Goal: Transaction & Acquisition: Purchase product/service

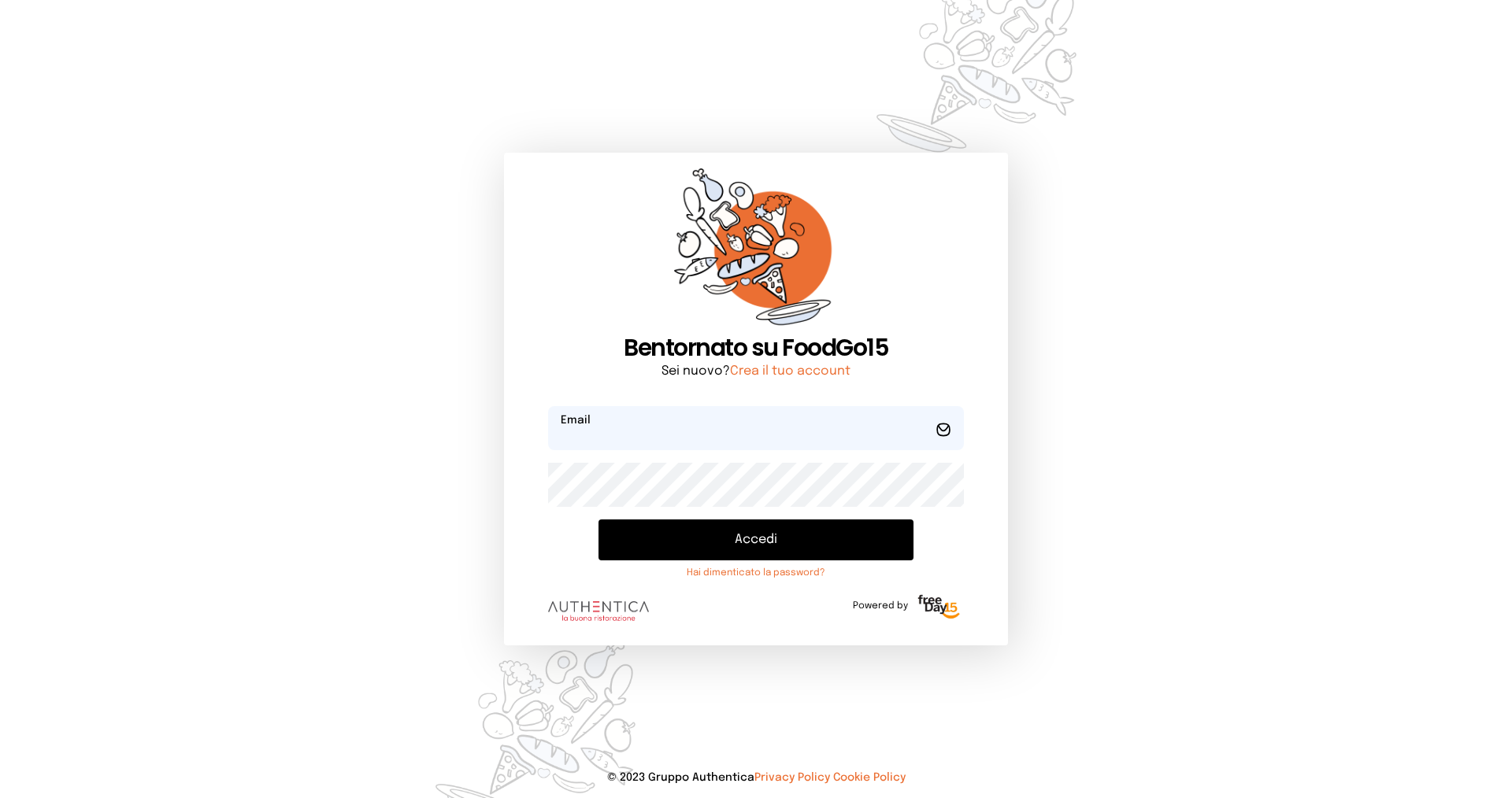
type input "**********"
click at [658, 535] on button "Accedi" at bounding box center [756, 539] width 315 height 41
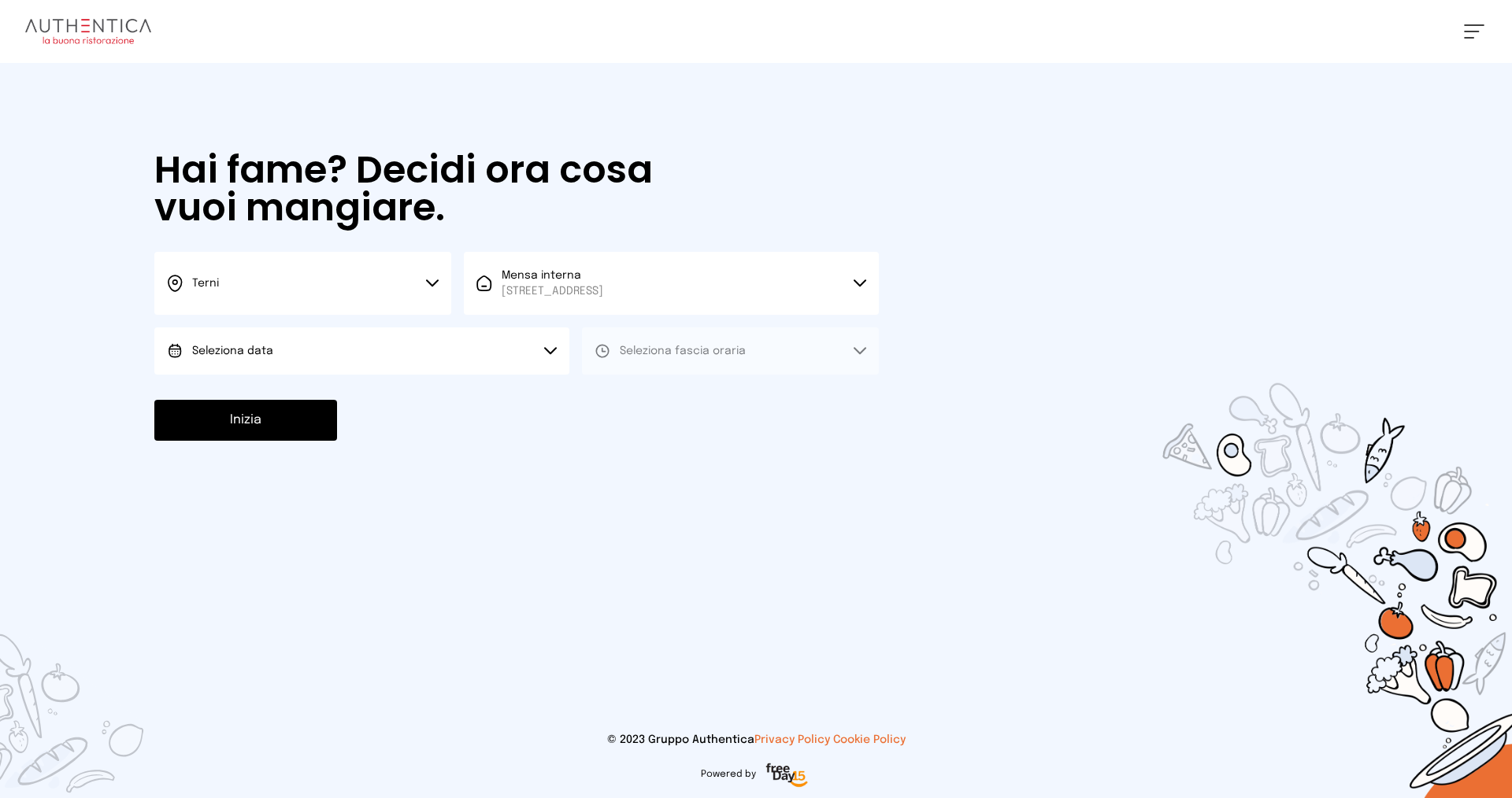
click at [530, 350] on button "Seleziona data" at bounding box center [361, 351] width 415 height 47
click at [490, 399] on li "[DATE], [DATE]" at bounding box center [361, 395] width 415 height 41
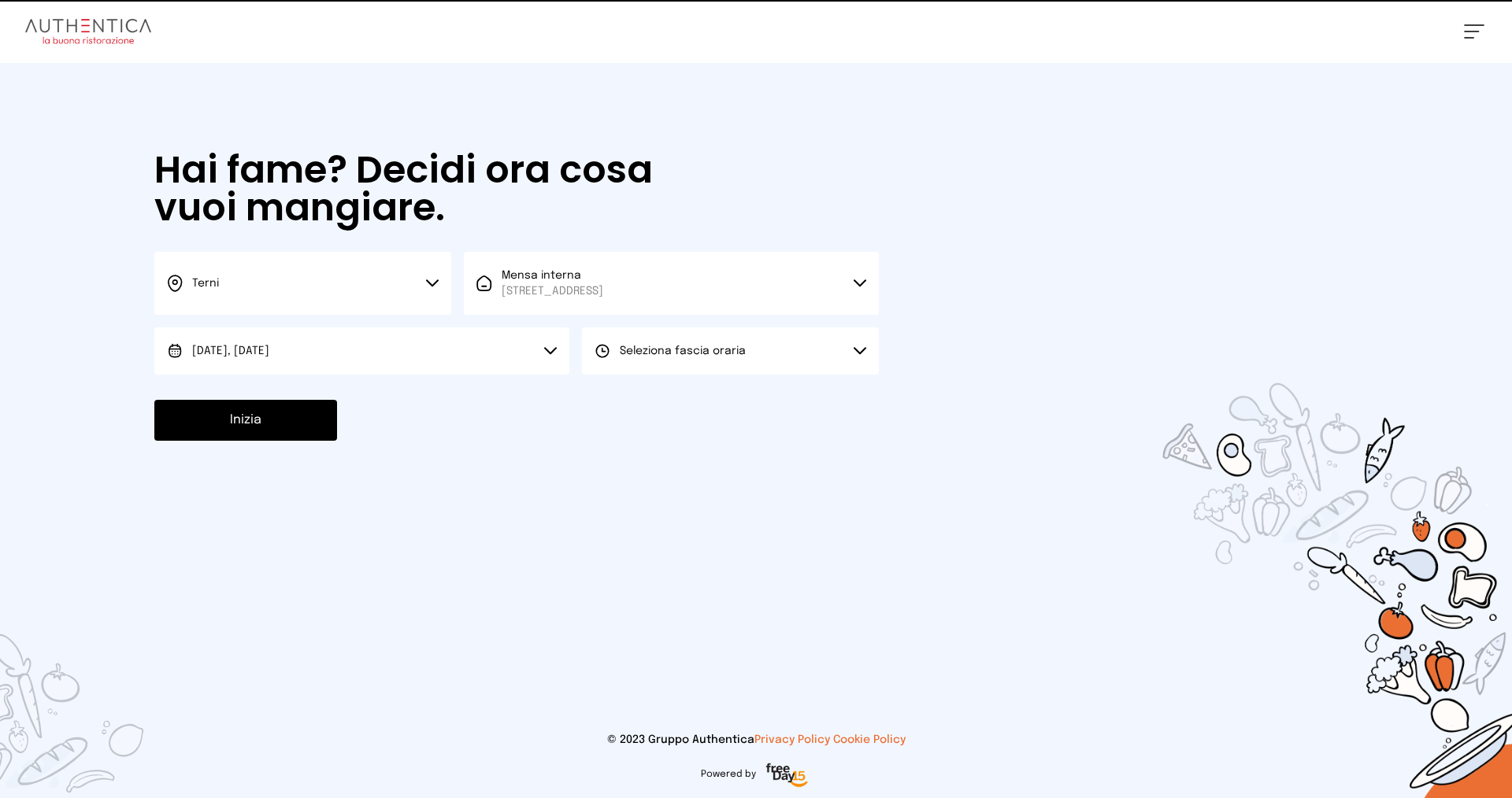
click at [726, 355] on span "Seleziona fascia oraria" at bounding box center [682, 351] width 126 height 11
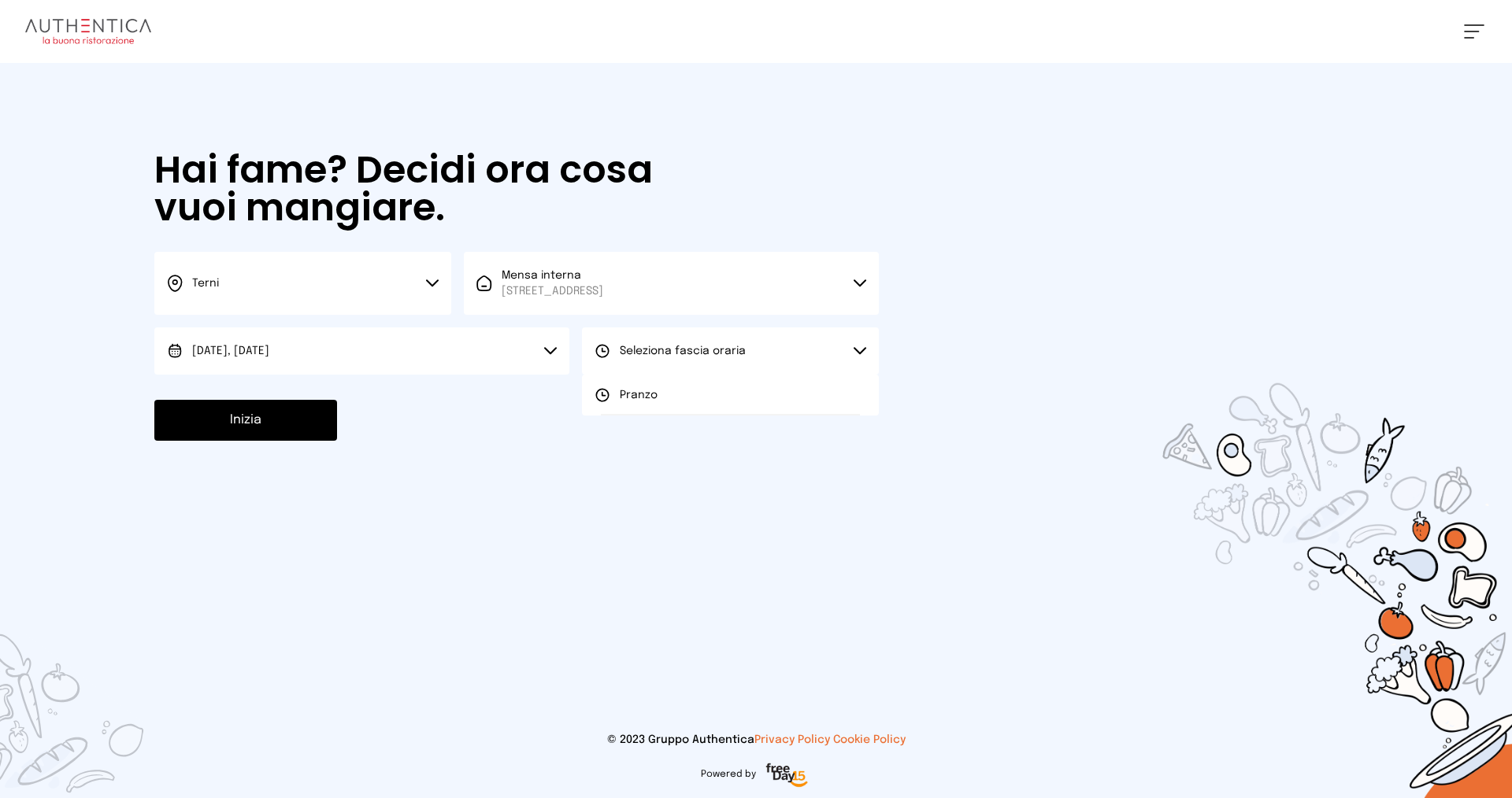
click at [708, 390] on li "Pranzo" at bounding box center [730, 395] width 297 height 41
click at [262, 420] on button "Inizia" at bounding box center [245, 420] width 183 height 41
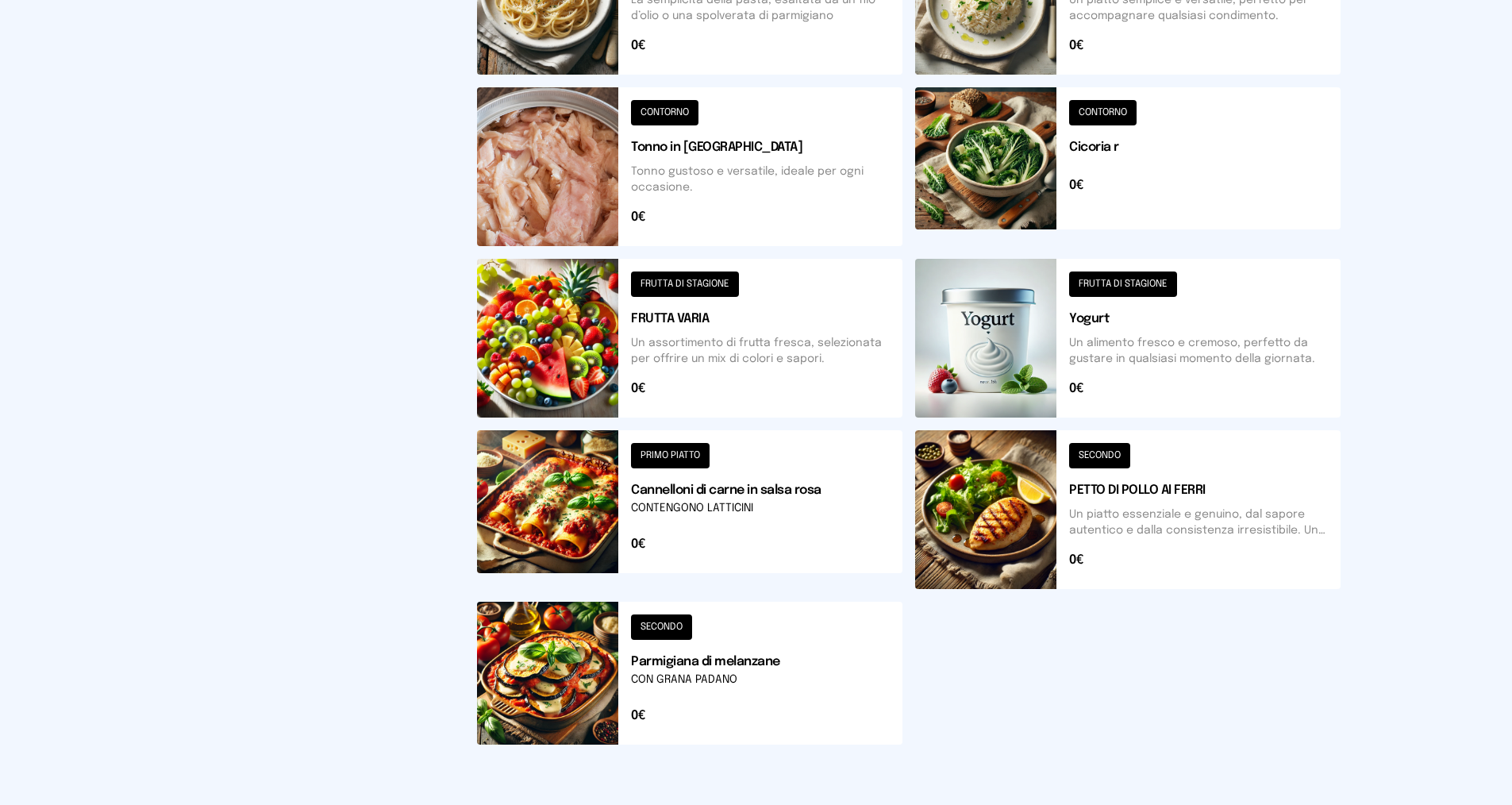
scroll to position [335, 0]
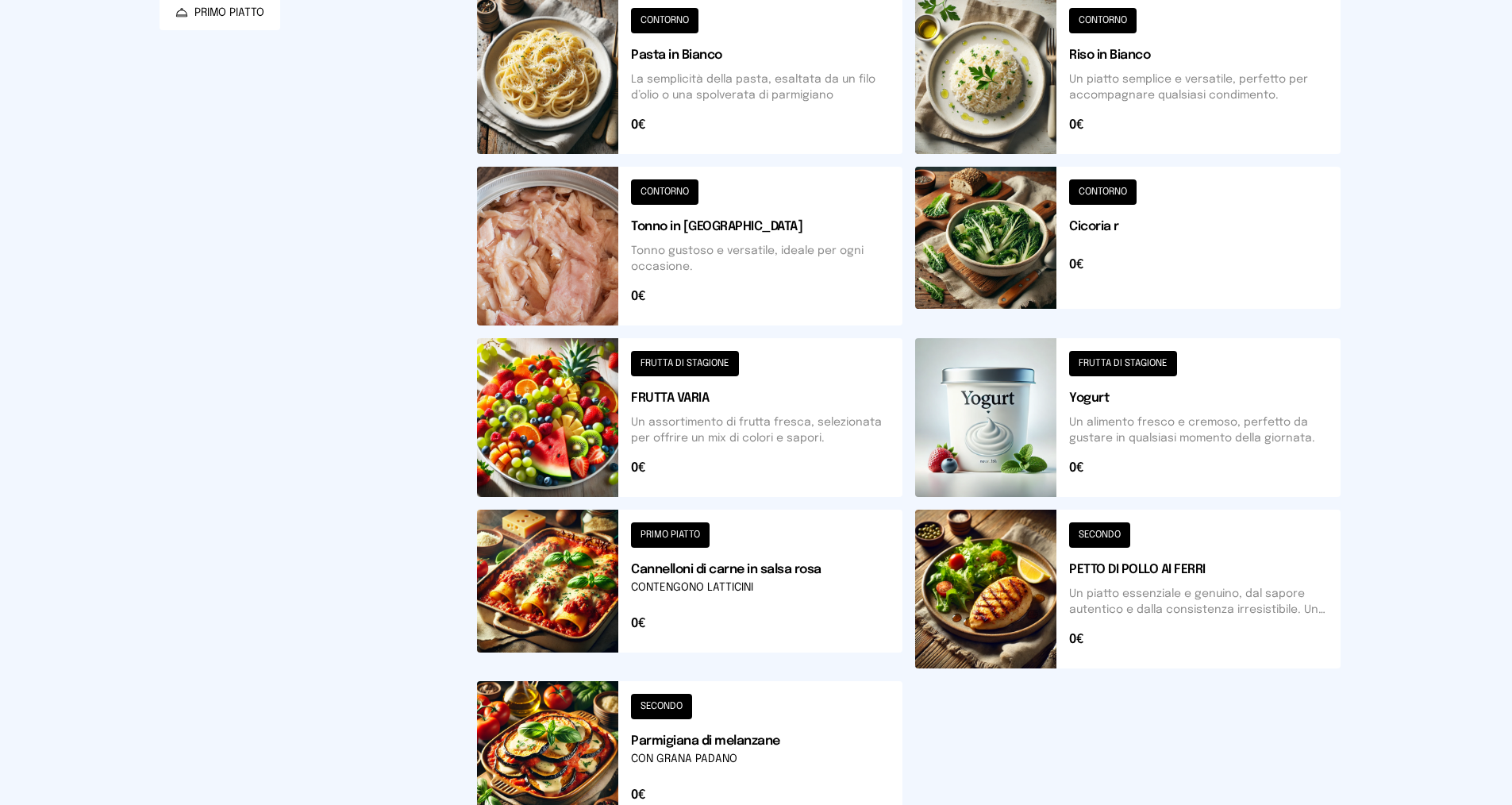
click at [693, 565] on button at bounding box center [689, 589] width 426 height 158
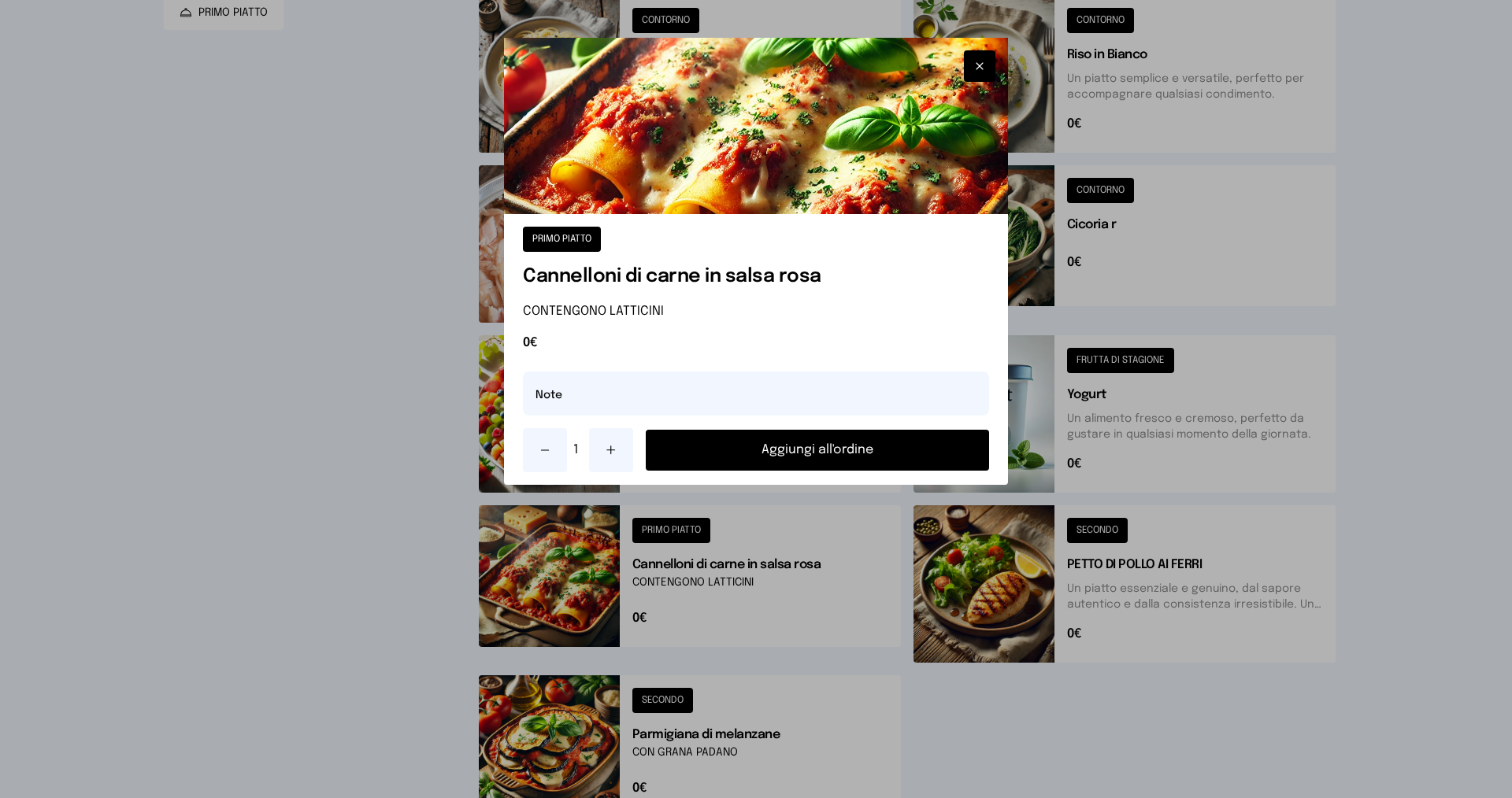
click at [698, 458] on button "Aggiungi all'ordine" at bounding box center [817, 449] width 343 height 41
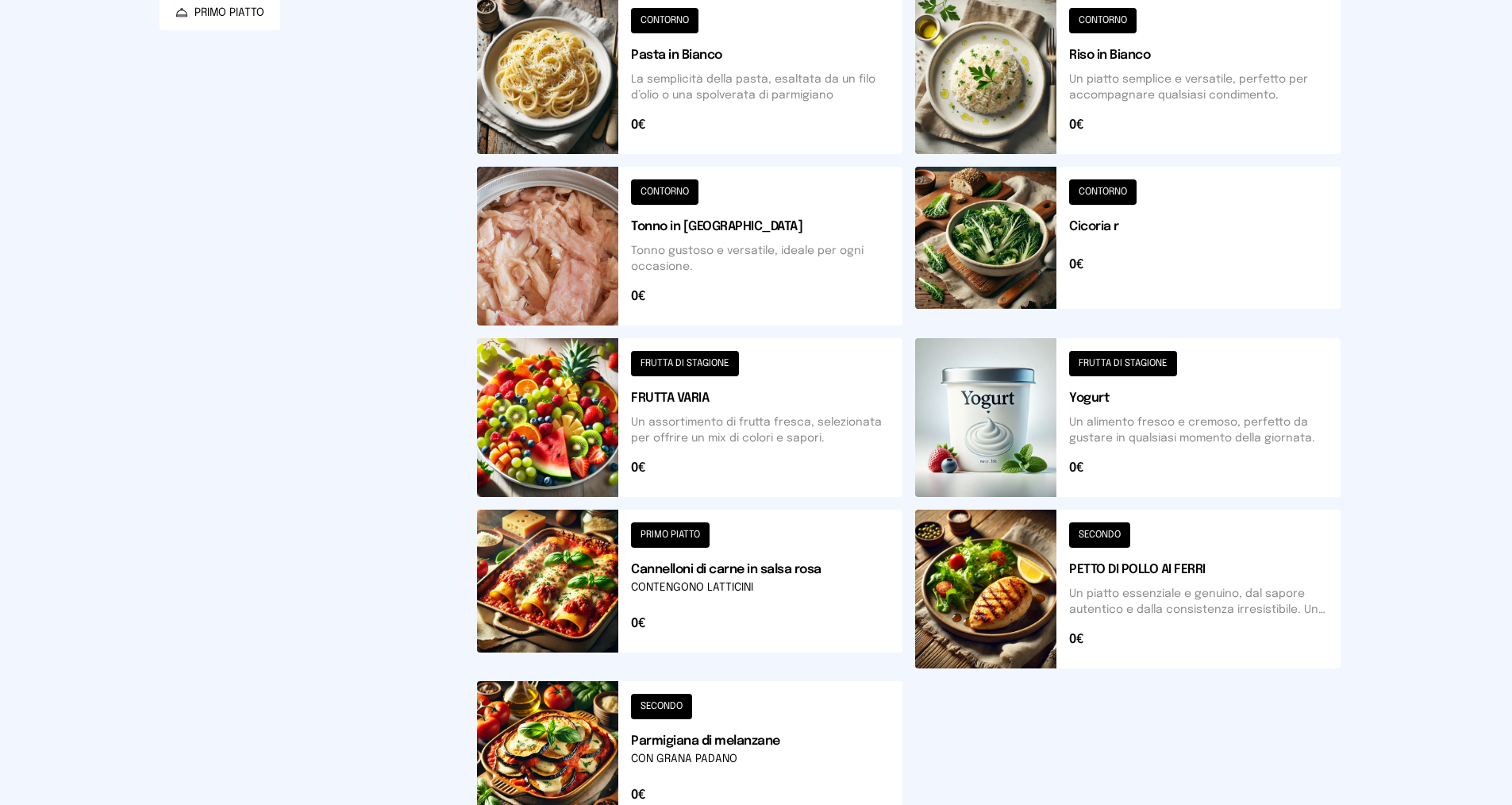
click at [666, 416] on button at bounding box center [689, 417] width 426 height 158
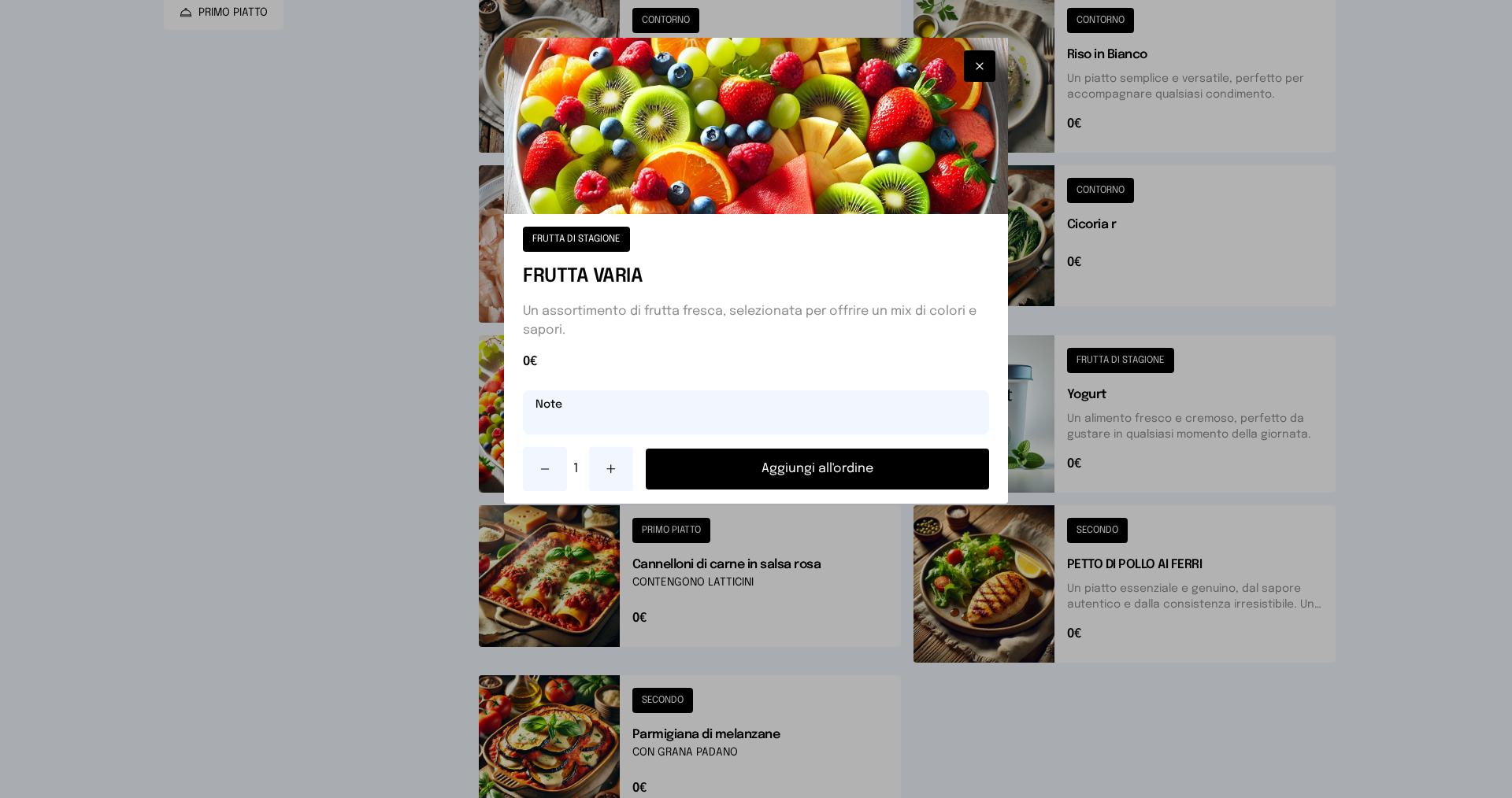
click at [660, 415] on input "text" at bounding box center [756, 412] width 466 height 44
type input "**********"
drag, startPoint x: 787, startPoint y: 466, endPoint x: 805, endPoint y: 459, distance: 19.3
click at [787, 466] on button "Aggiungi all'ordine" at bounding box center [817, 468] width 343 height 41
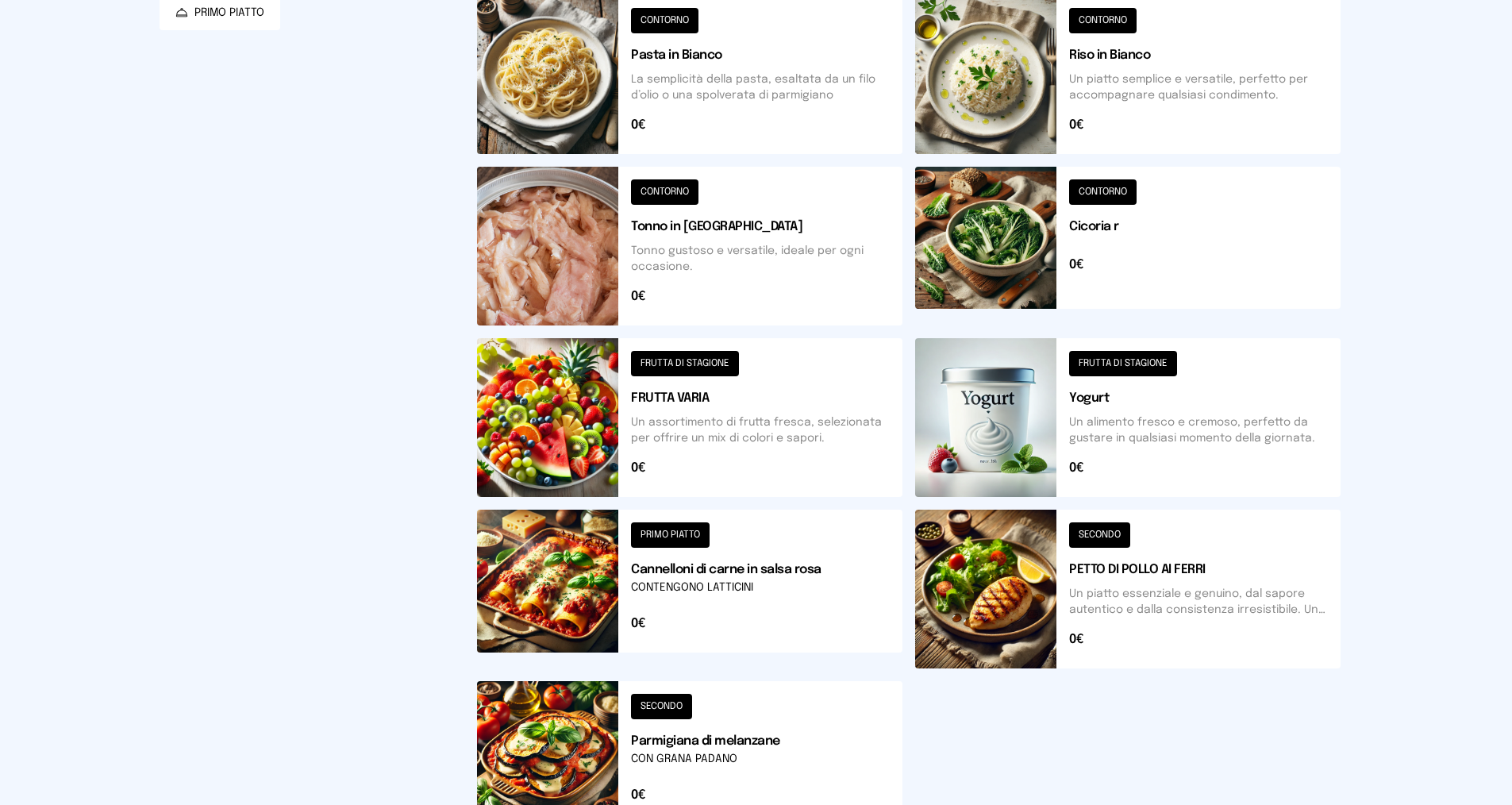
click at [1121, 386] on button at bounding box center [1128, 417] width 426 height 158
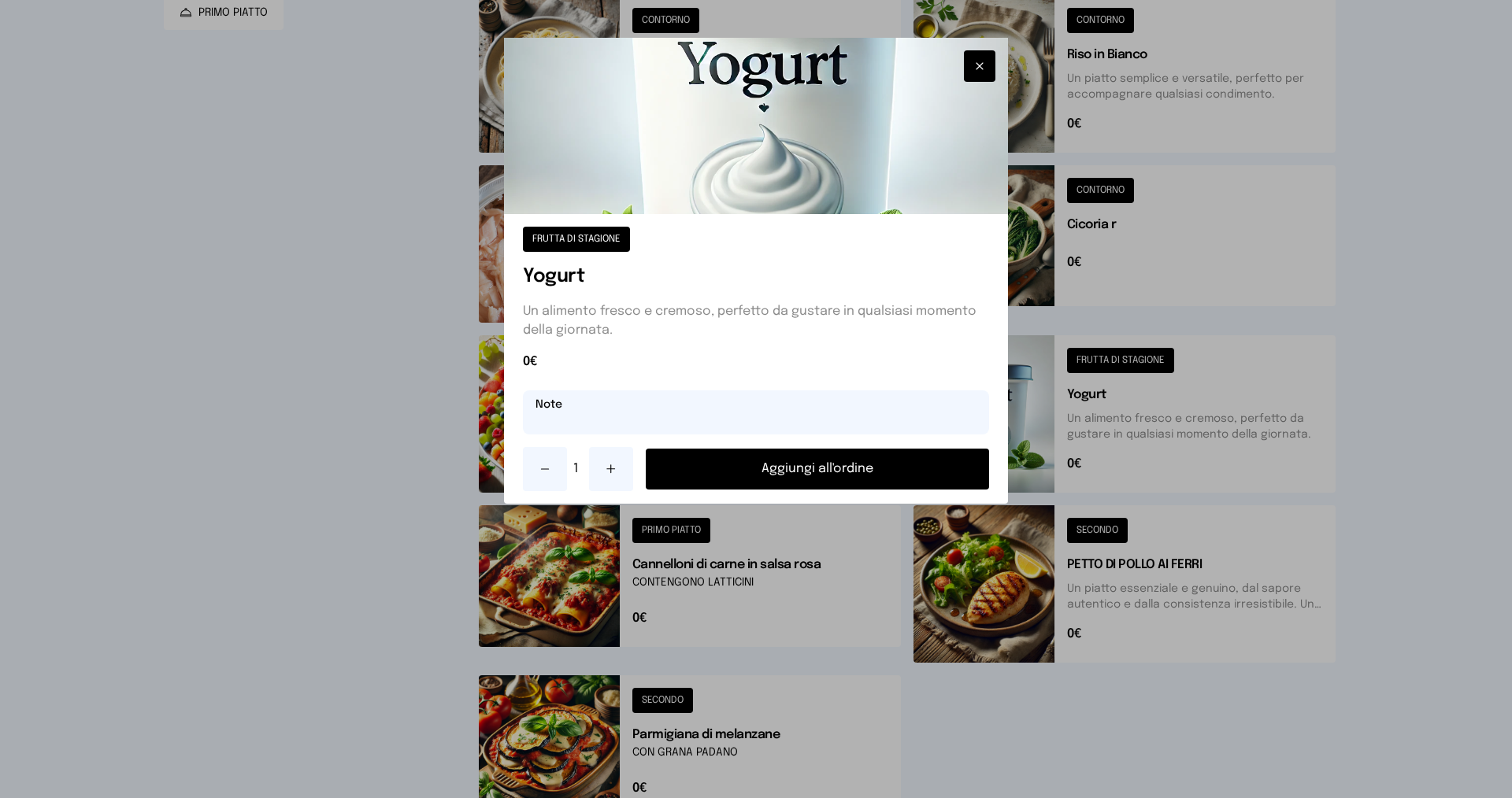
click at [640, 408] on input "text" at bounding box center [756, 412] width 466 height 44
type input "**********"
click at [727, 456] on button "Aggiungi all'ordine" at bounding box center [817, 468] width 343 height 41
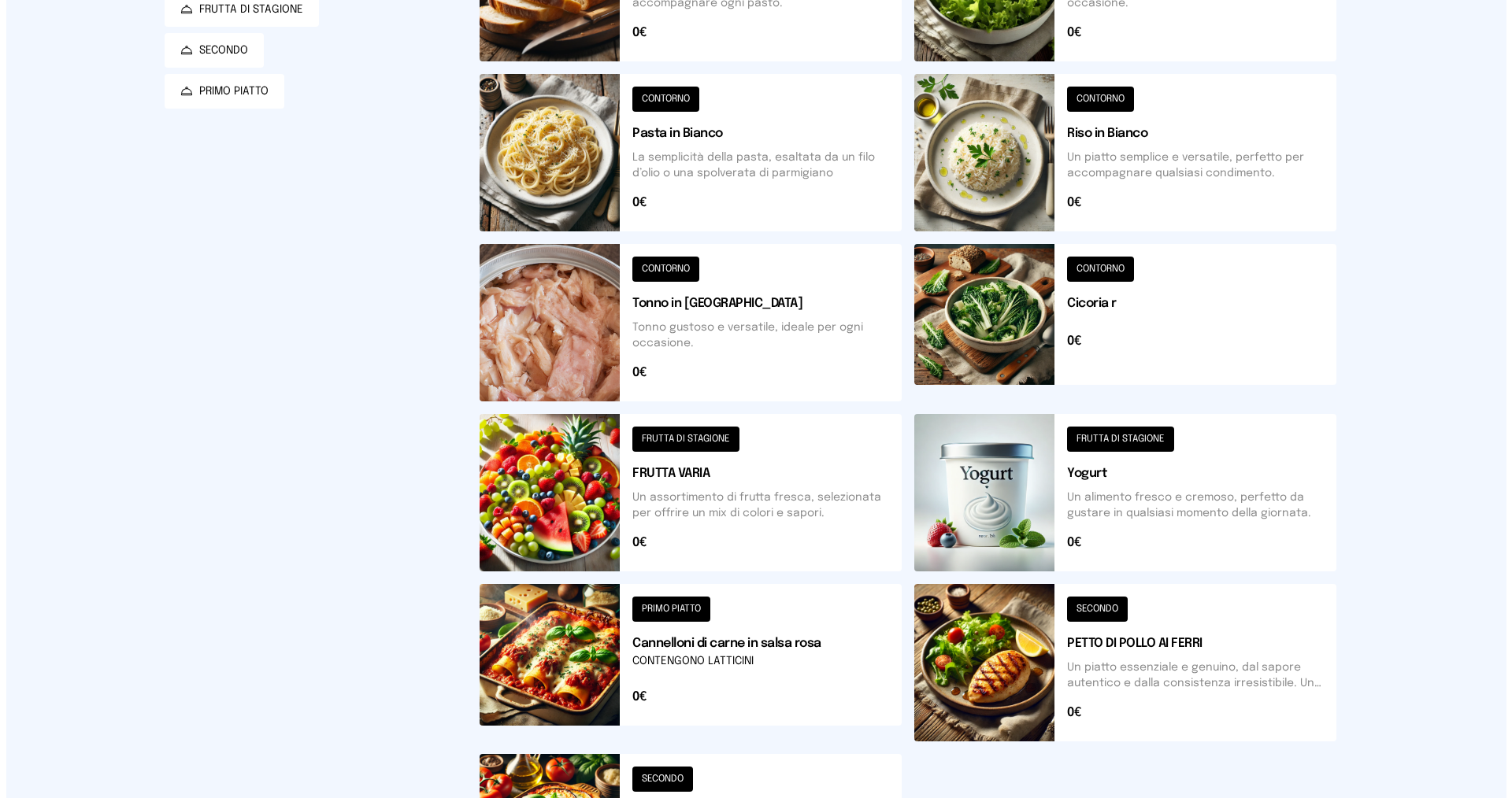
scroll to position [0, 0]
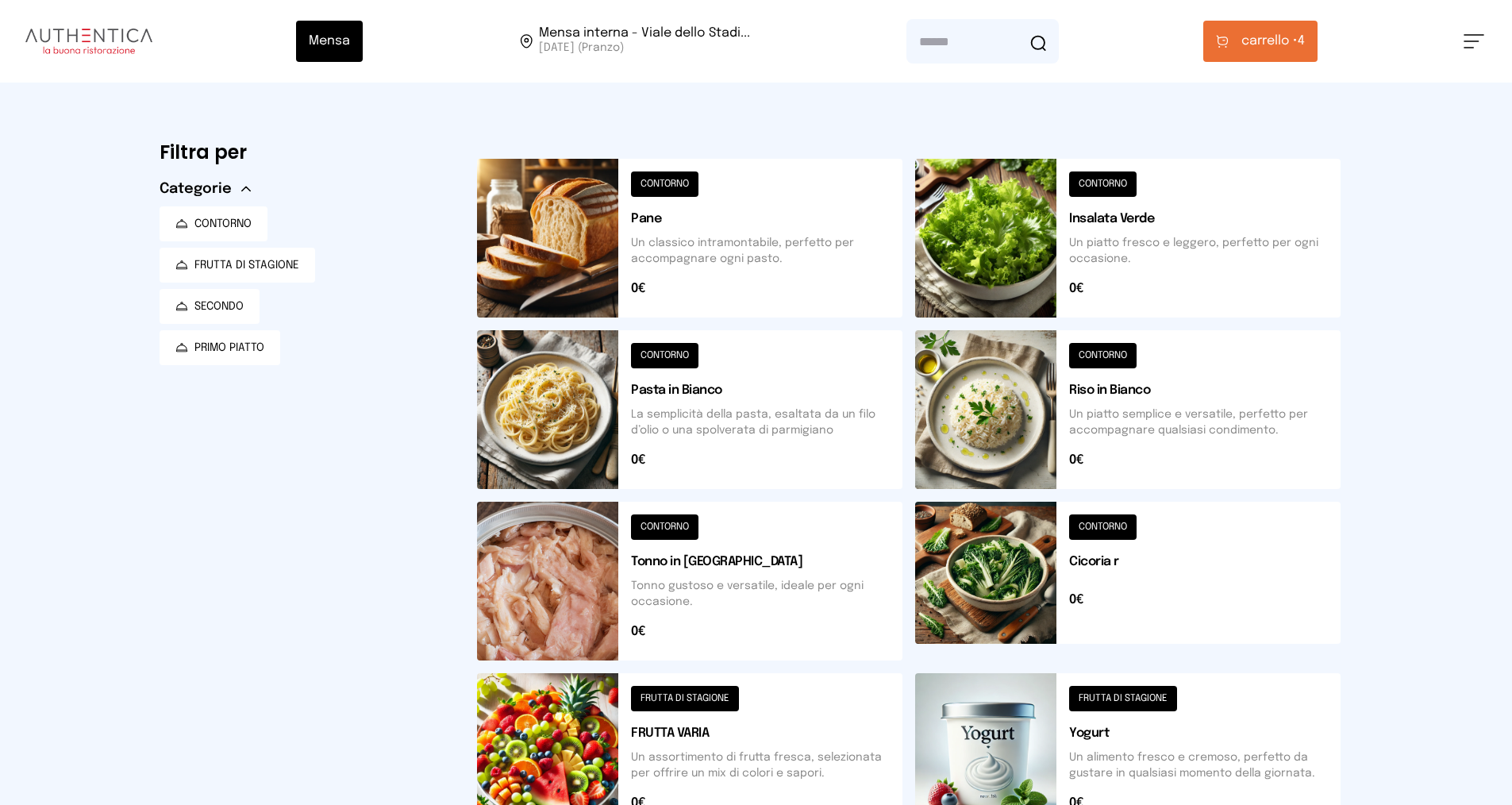
click at [1272, 34] on span "carrello •" at bounding box center [1269, 41] width 57 height 19
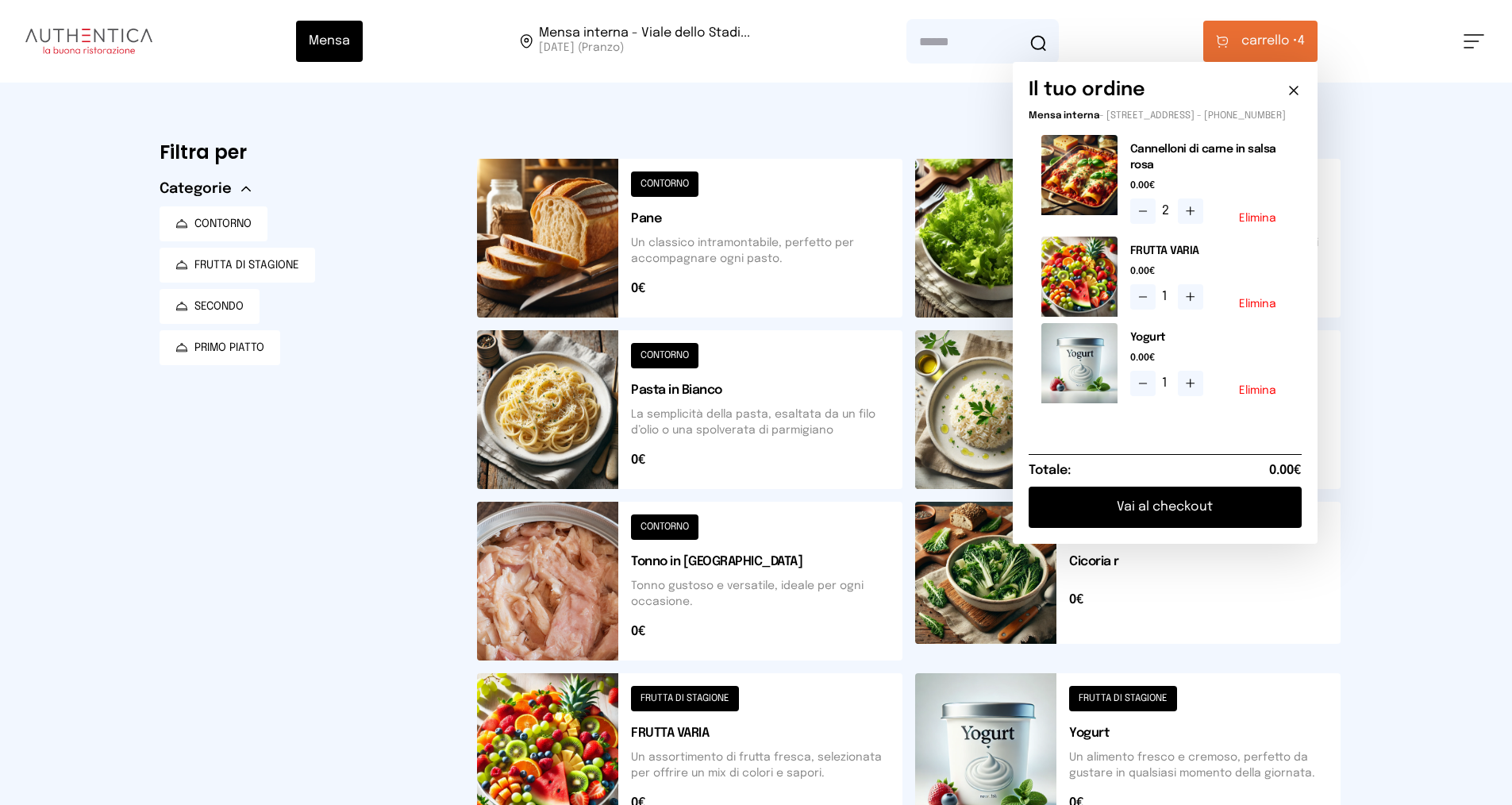
click at [1143, 528] on button "Vai al checkout" at bounding box center [1165, 507] width 273 height 41
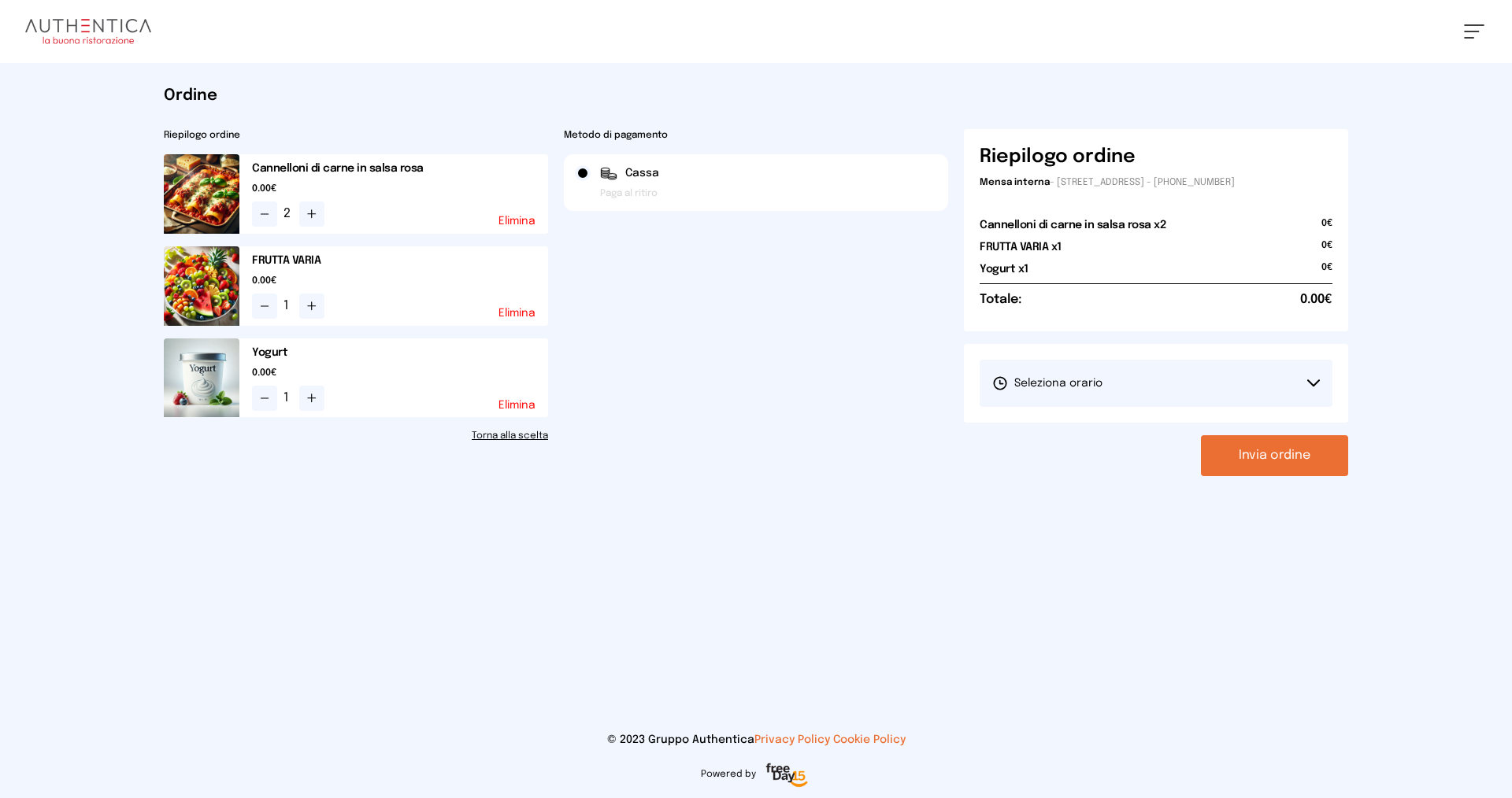
click at [1121, 372] on button "Seleziona orario" at bounding box center [1156, 383] width 352 height 47
click at [1138, 383] on button "Seleziona orario" at bounding box center [1156, 383] width 352 height 47
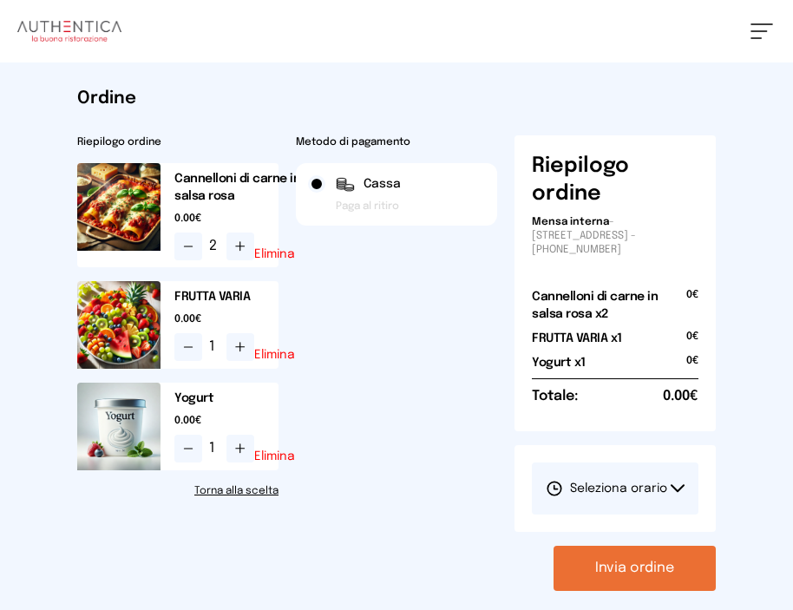
click at [604, 490] on span "Seleziona orario" at bounding box center [605, 488] width 121 height 17
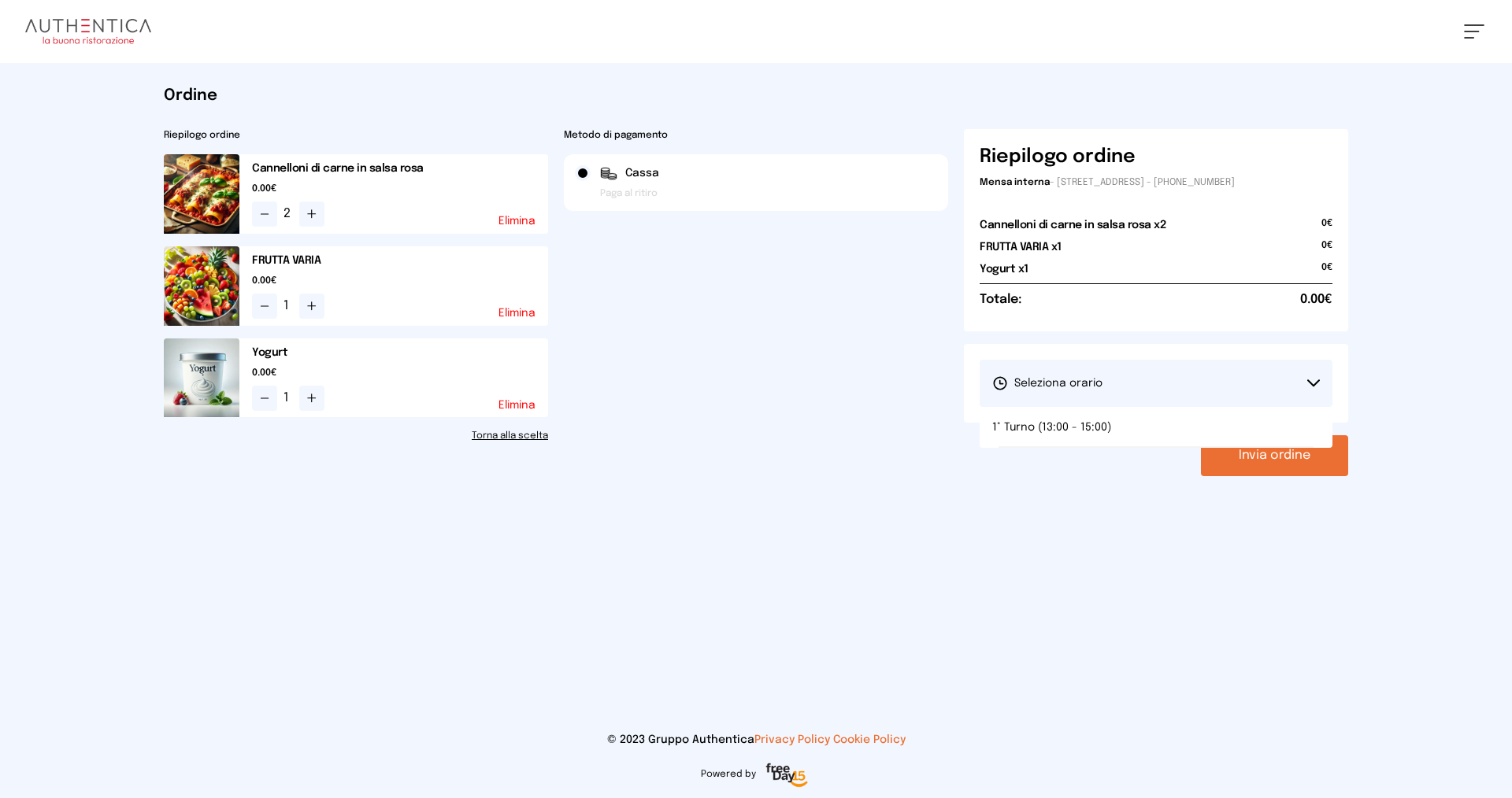
click at [1043, 428] on span "1° Turno (13:00 - 15:00)" at bounding box center [1052, 427] width 119 height 15
click at [1250, 448] on button "Invia ordine" at bounding box center [1274, 456] width 147 height 41
